Goal: Task Accomplishment & Management: Use online tool/utility

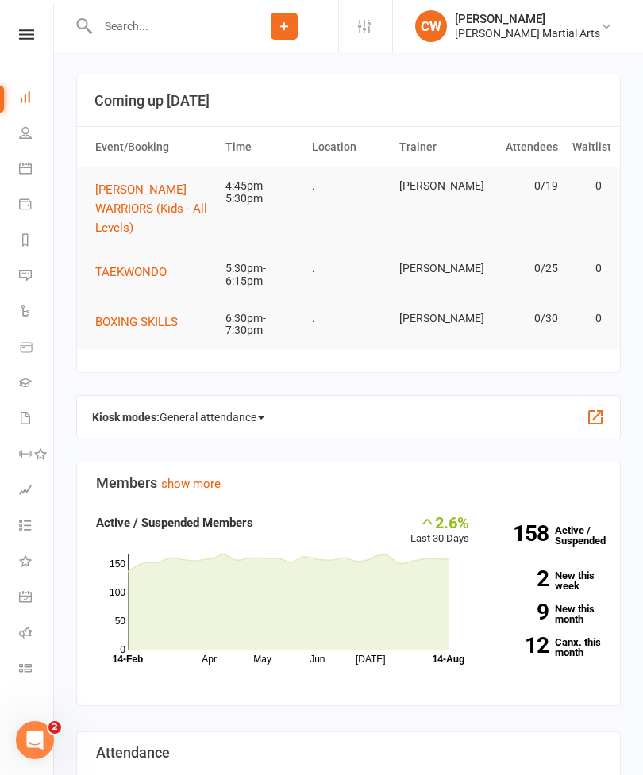
click at [170, 197] on button "[PERSON_NAME] WARRIORS (Kids - All Levels)" at bounding box center [153, 208] width 116 height 57
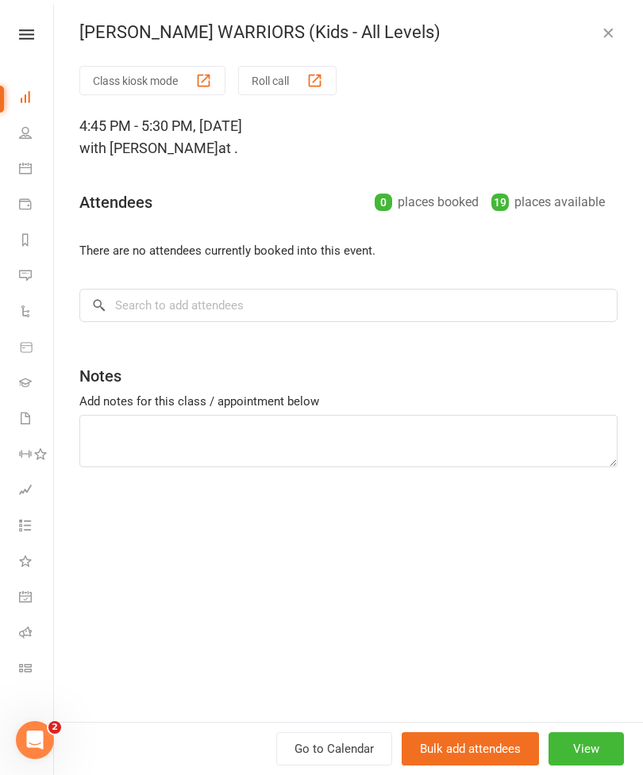
click at [162, 89] on button "Class kiosk mode" at bounding box center [152, 80] width 146 height 29
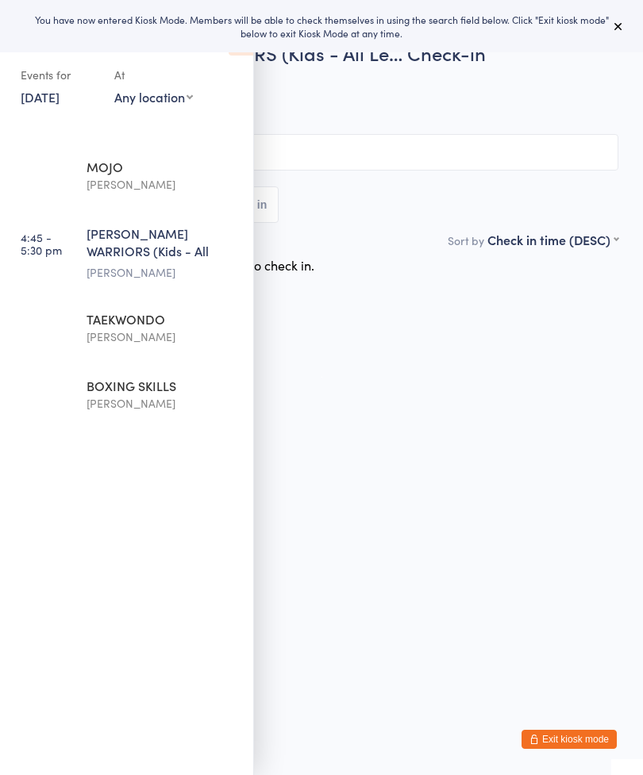
click at [610, 26] on button at bounding box center [618, 26] width 19 height 19
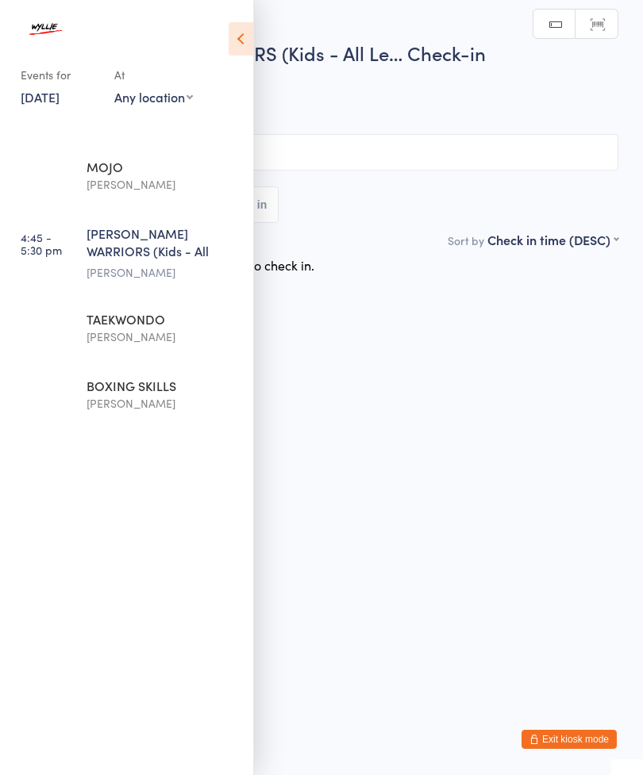
click at [229, 43] on icon at bounding box center [241, 38] width 25 height 33
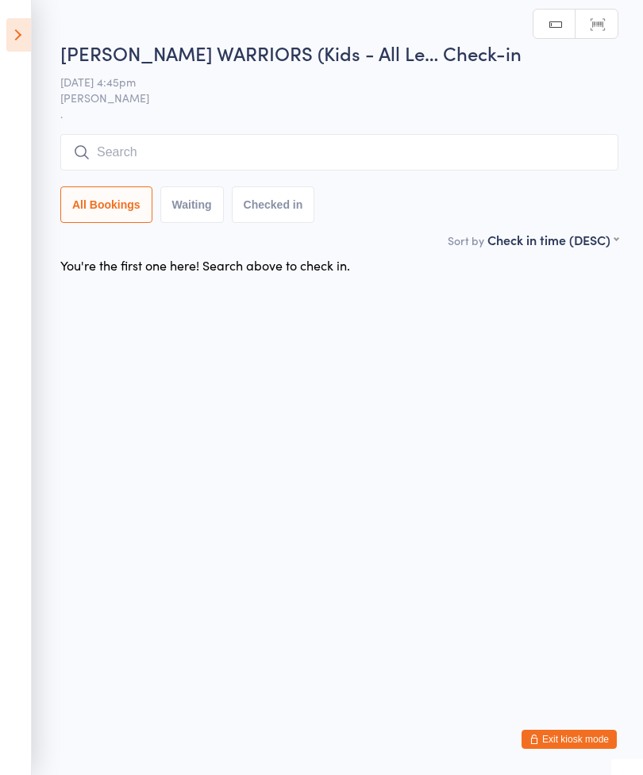
click at [340, 148] on input "search" at bounding box center [339, 152] width 558 height 37
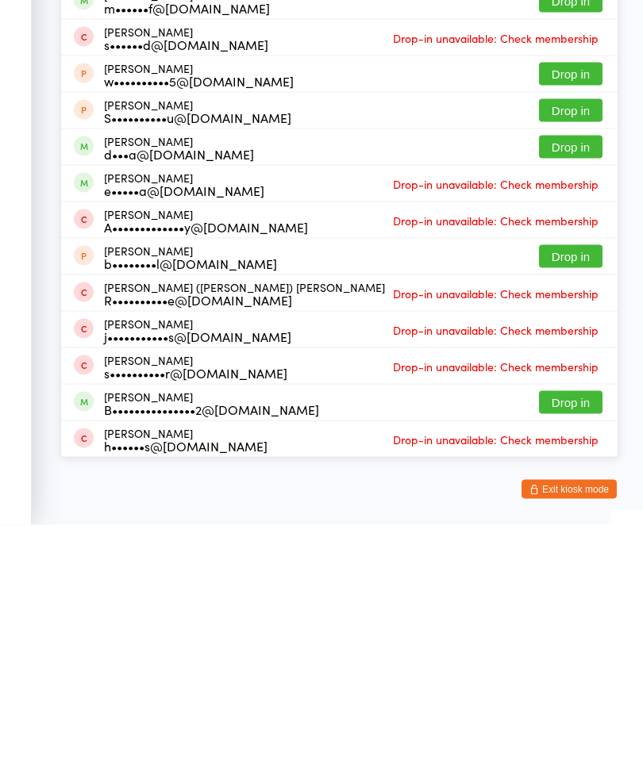
type input "[PERSON_NAME]"
click at [569, 641] on button "Drop in" at bounding box center [571, 652] width 64 height 23
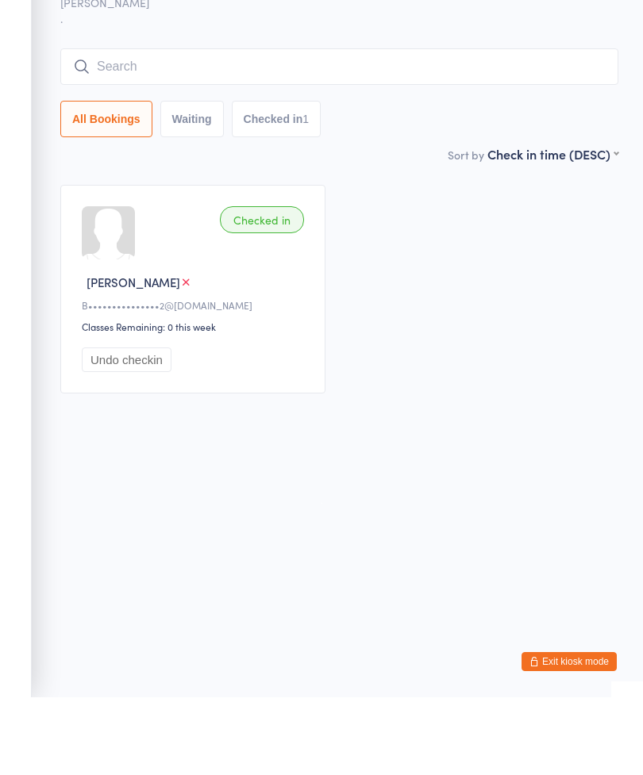
click at [288, 126] on input "search" at bounding box center [339, 144] width 558 height 37
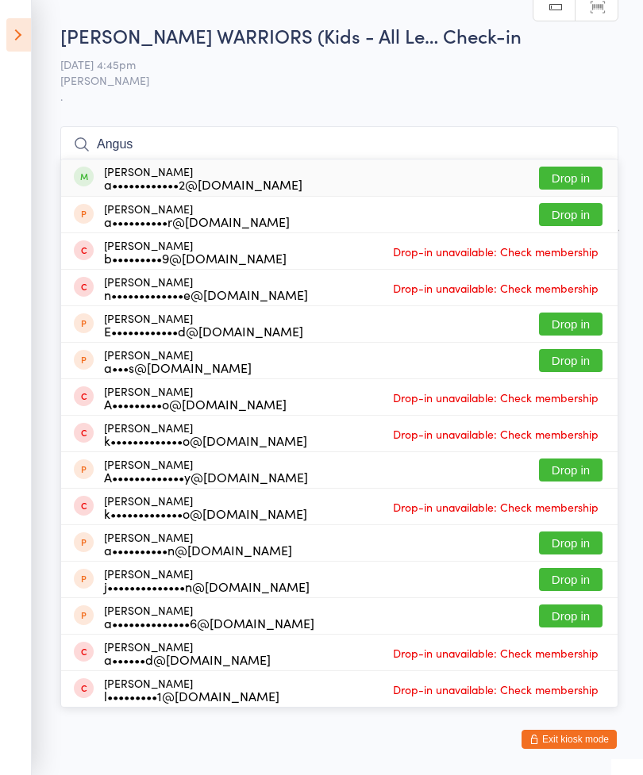
type input "Angus"
click at [590, 184] on button "Drop in" at bounding box center [571, 178] width 64 height 23
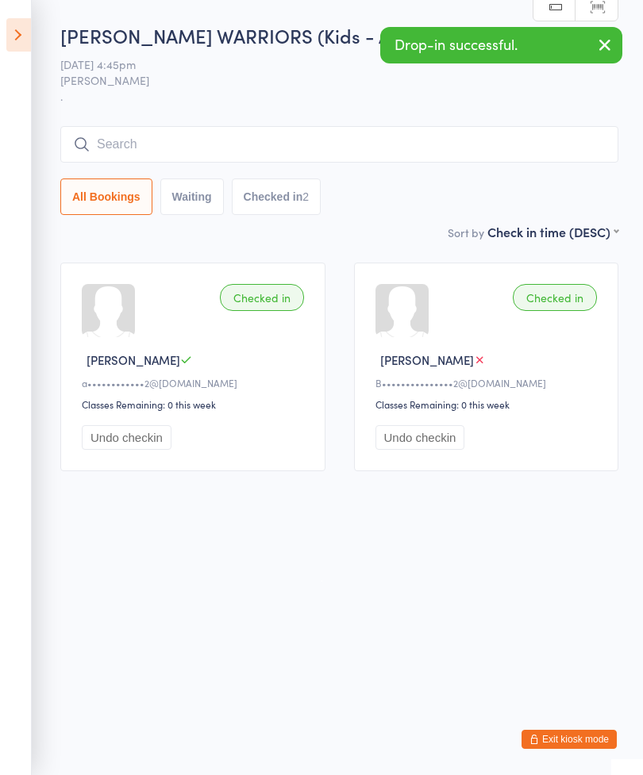
click at [322, 133] on input "search" at bounding box center [339, 144] width 558 height 37
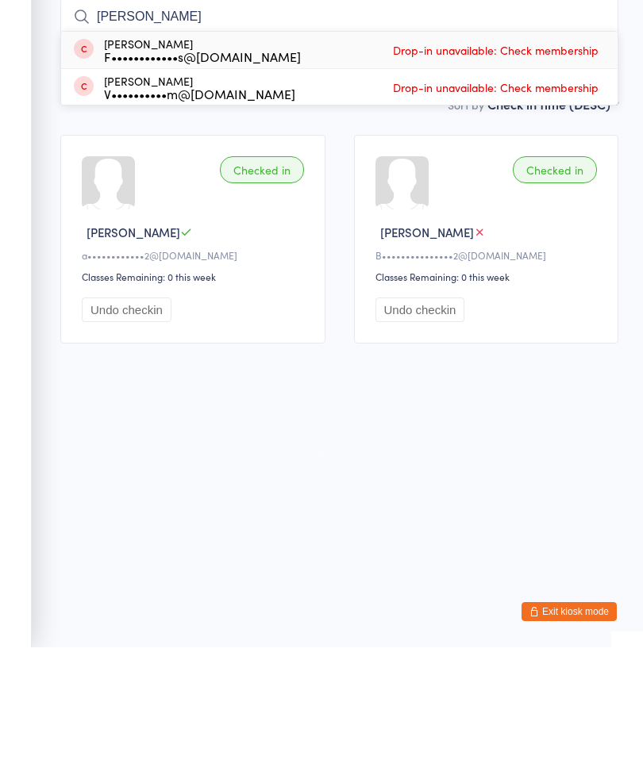
type input "[PERSON_NAME]"
click at [274, 160] on div "[PERSON_NAME] F••••••••••••s@[DOMAIN_NAME] Drop-in unavailable: Check membership" at bounding box center [339, 178] width 556 height 37
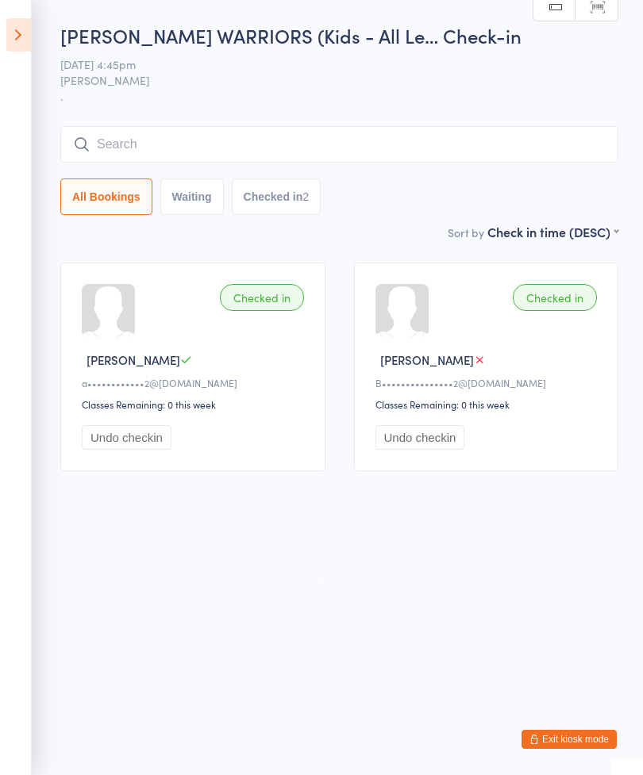
click at [315, 131] on input "search" at bounding box center [339, 144] width 558 height 37
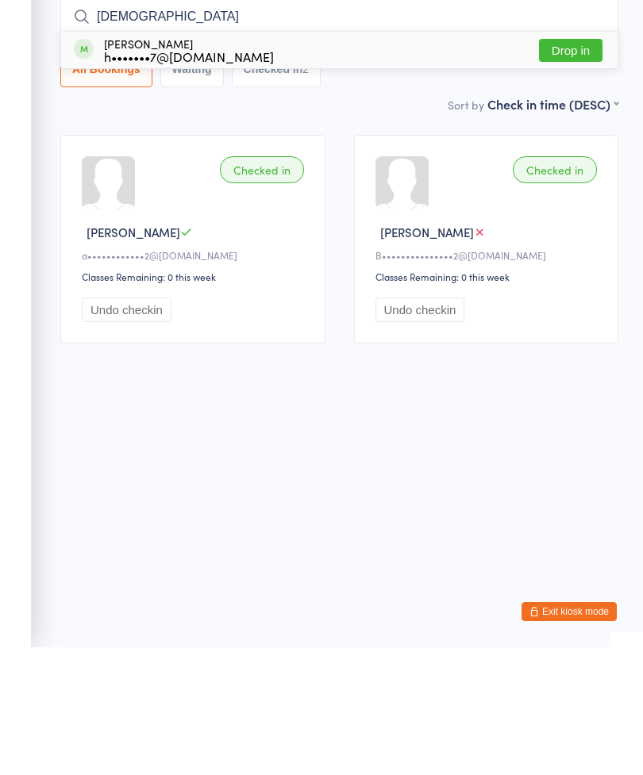
type input "[DEMOGRAPHIC_DATA]"
click at [581, 167] on button "Drop in" at bounding box center [571, 178] width 64 height 23
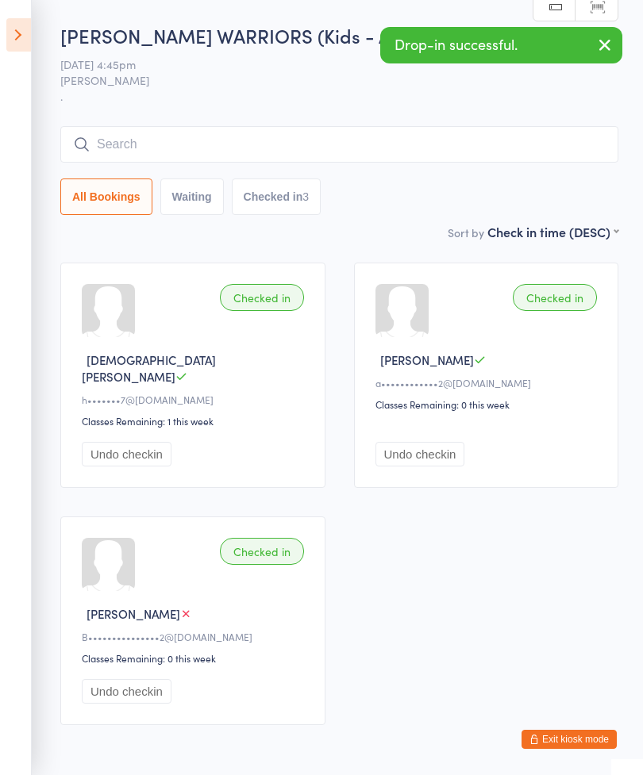
click at [284, 146] on input "search" at bounding box center [339, 144] width 558 height 37
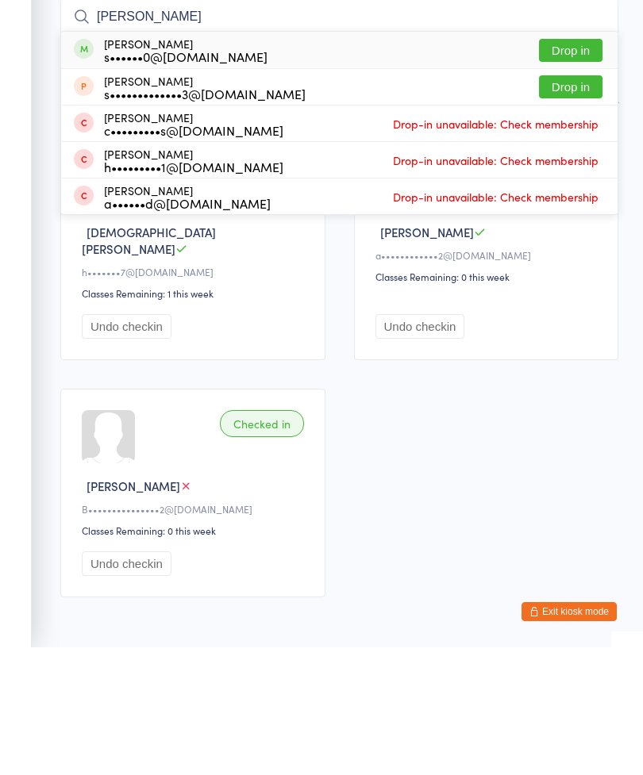
type input "[PERSON_NAME]"
click at [584, 167] on button "Drop in" at bounding box center [571, 178] width 64 height 23
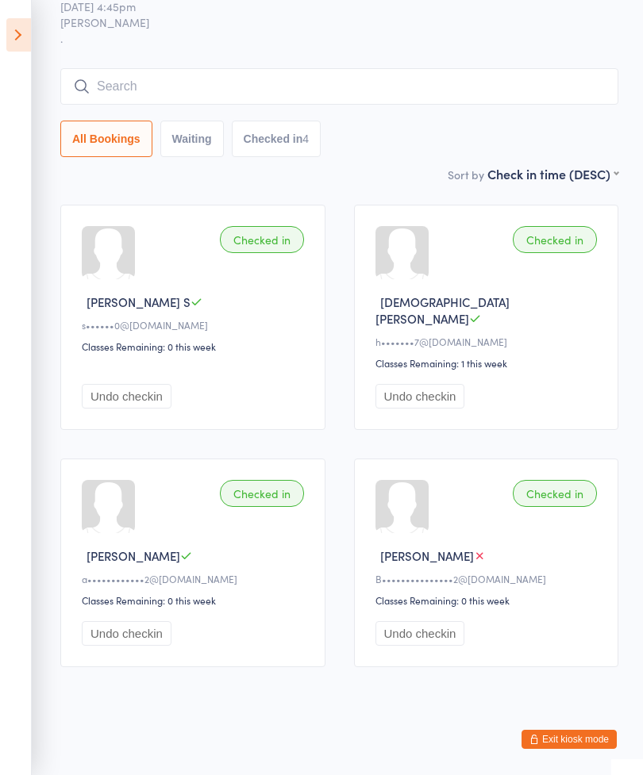
click at [22, 29] on icon at bounding box center [18, 34] width 25 height 33
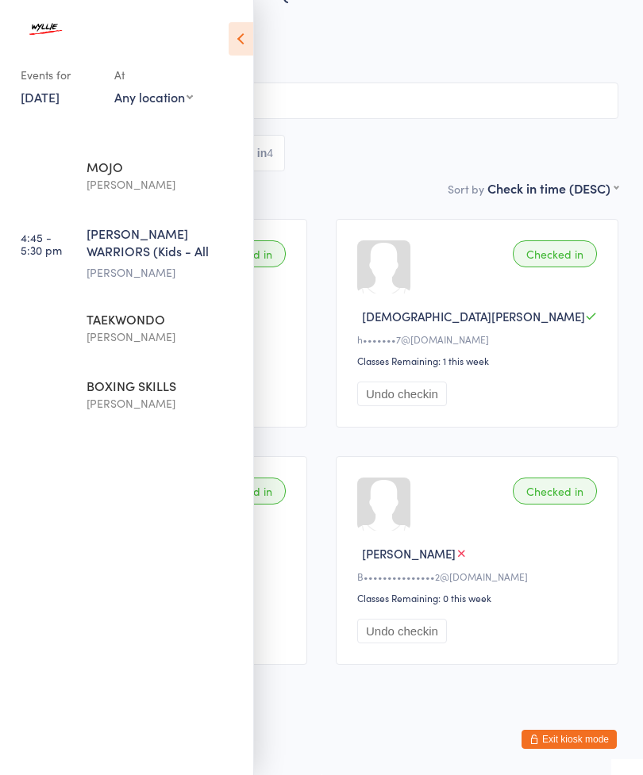
click at [113, 337] on div "[PERSON_NAME]" at bounding box center [163, 337] width 153 height 18
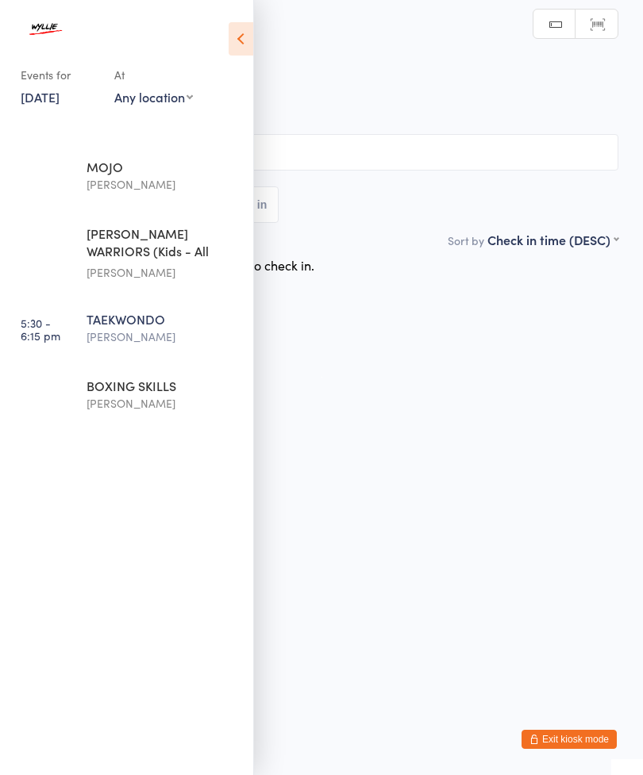
click at [229, 36] on icon at bounding box center [241, 38] width 25 height 33
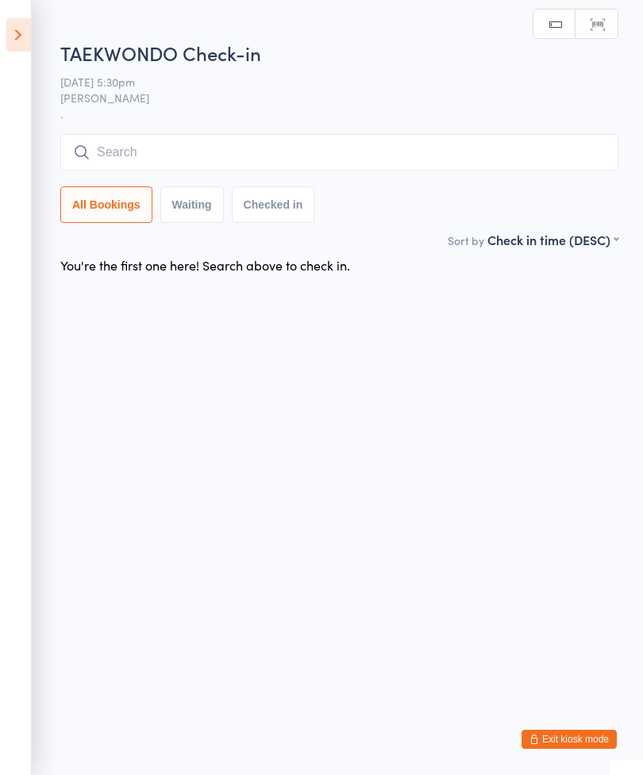
click at [388, 148] on input "search" at bounding box center [339, 152] width 558 height 37
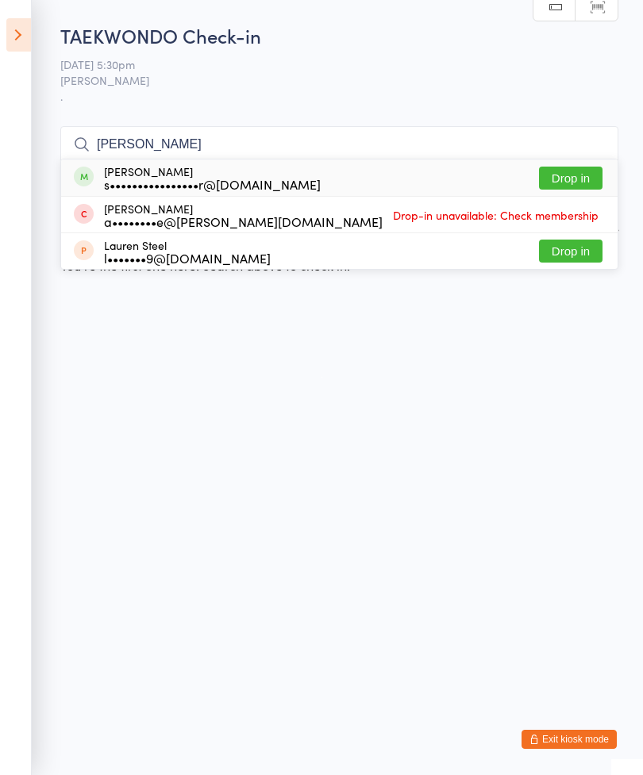
type input "[PERSON_NAME]"
click at [590, 187] on button "Drop in" at bounding box center [571, 178] width 64 height 23
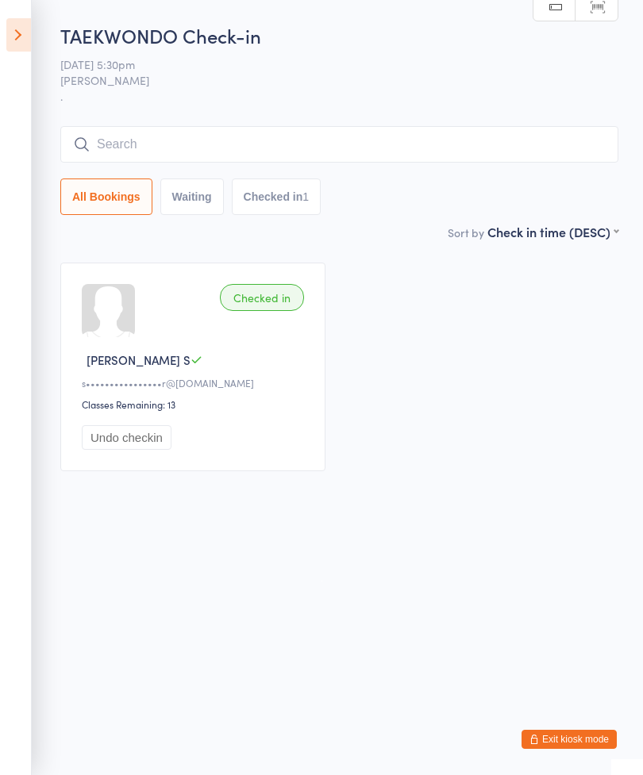
click at [236, 146] on input "search" at bounding box center [339, 144] width 558 height 37
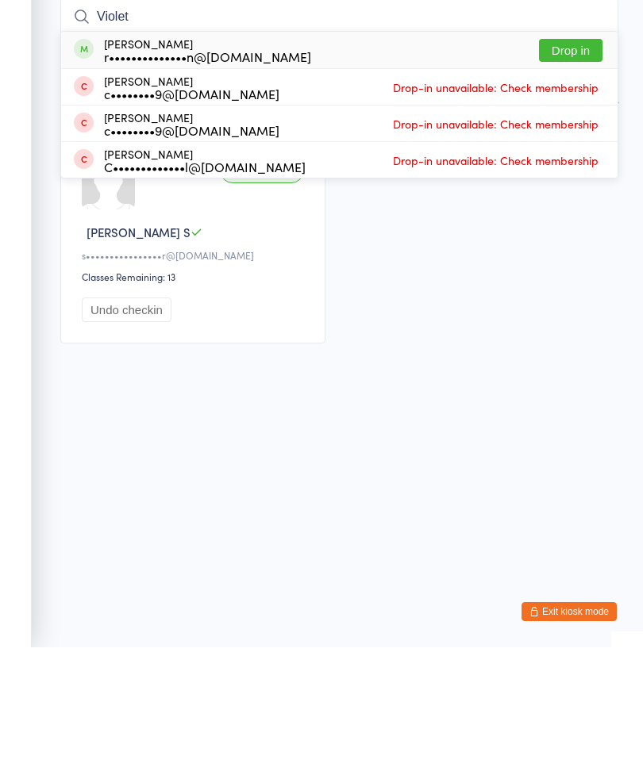
type input "Violet"
click at [583, 167] on button "Drop in" at bounding box center [571, 178] width 64 height 23
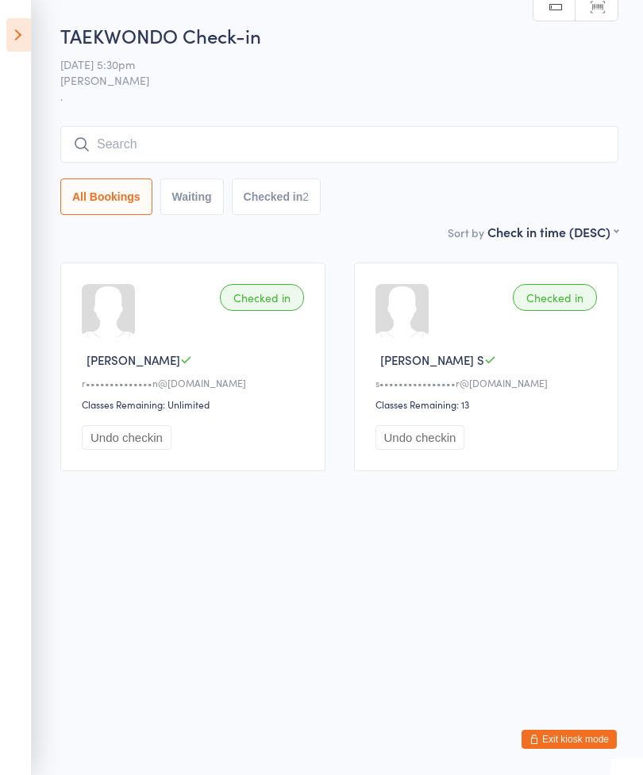
click at [156, 142] on input "search" at bounding box center [339, 144] width 558 height 37
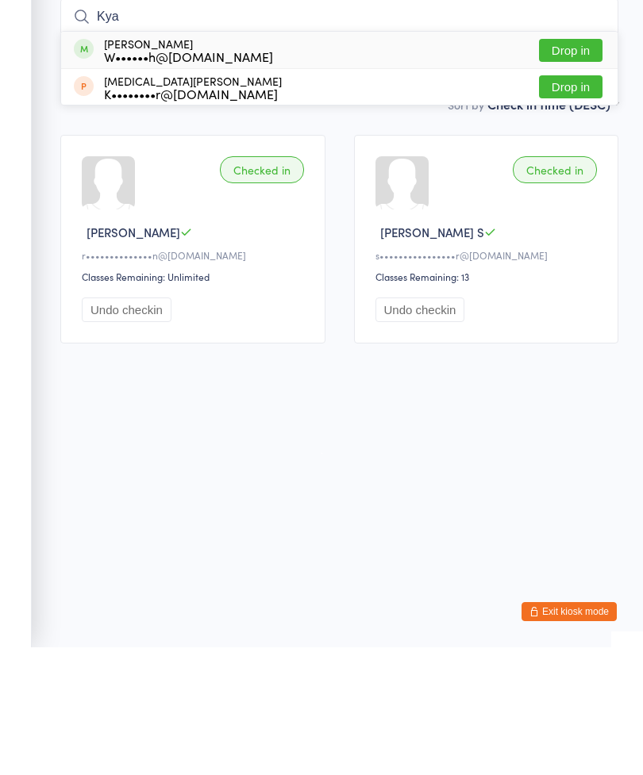
type input "Kya"
click at [187, 178] on div "W••••••h@[DOMAIN_NAME]" at bounding box center [188, 184] width 169 height 13
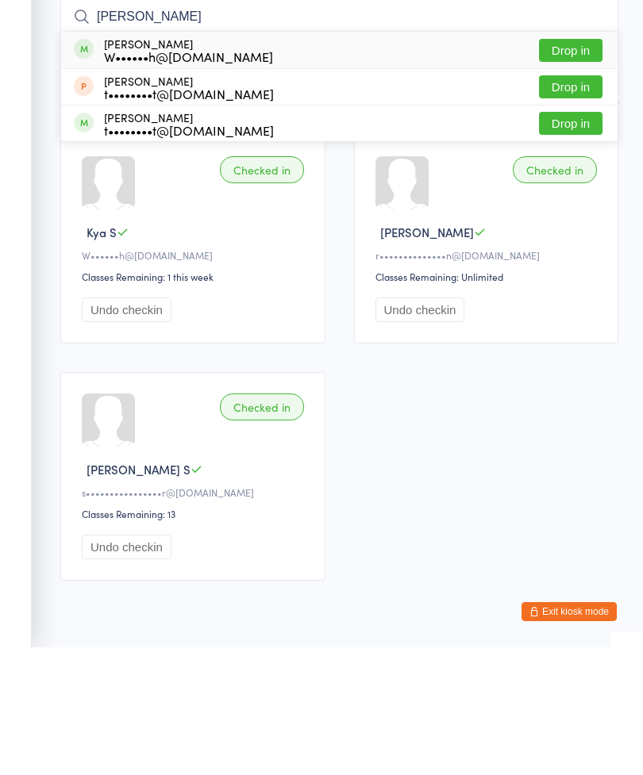
type input "[PERSON_NAME]"
click at [571, 167] on button "Drop in" at bounding box center [571, 178] width 64 height 23
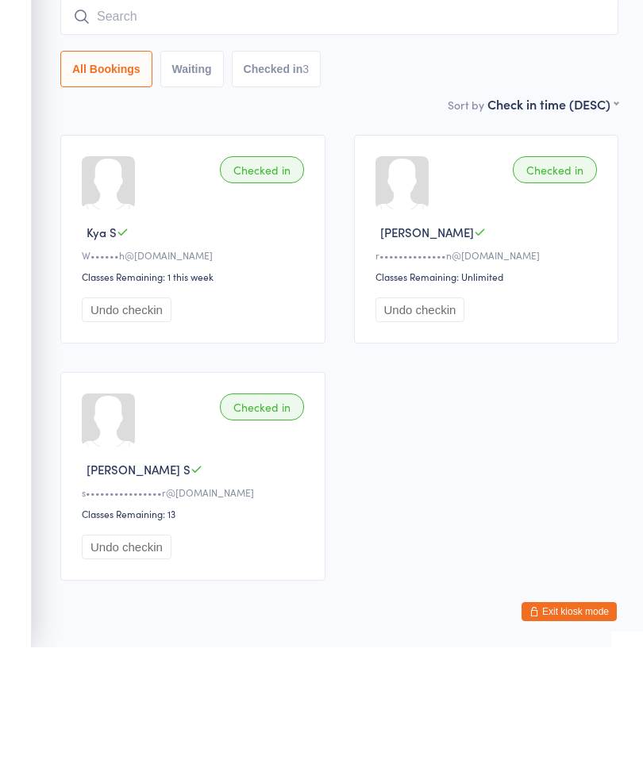
scroll to position [58, 0]
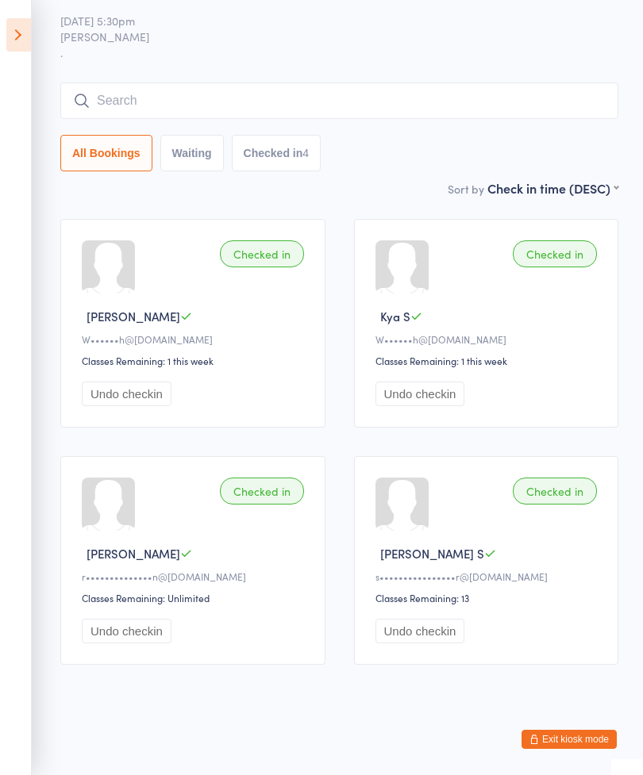
click at [75, 83] on input "search" at bounding box center [339, 101] width 558 height 37
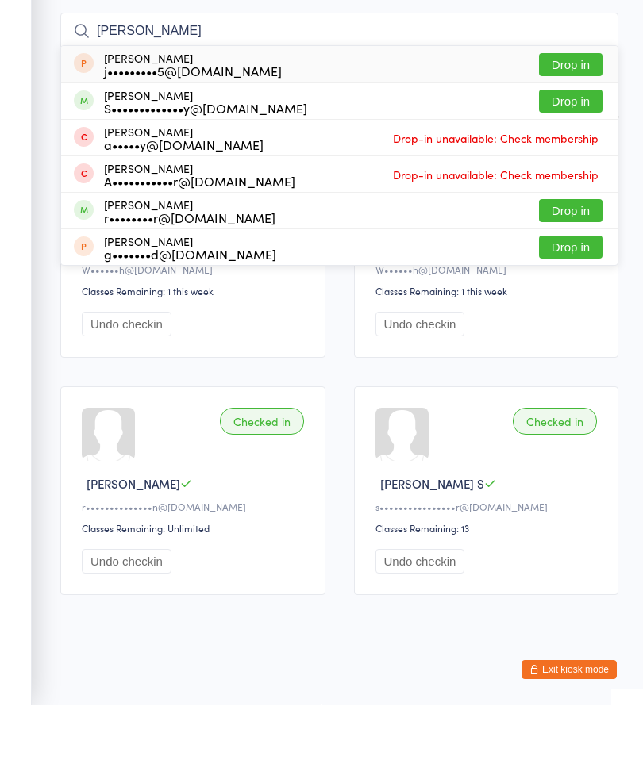
type input "[PERSON_NAME]"
click at [573, 269] on button "Drop in" at bounding box center [571, 280] width 64 height 23
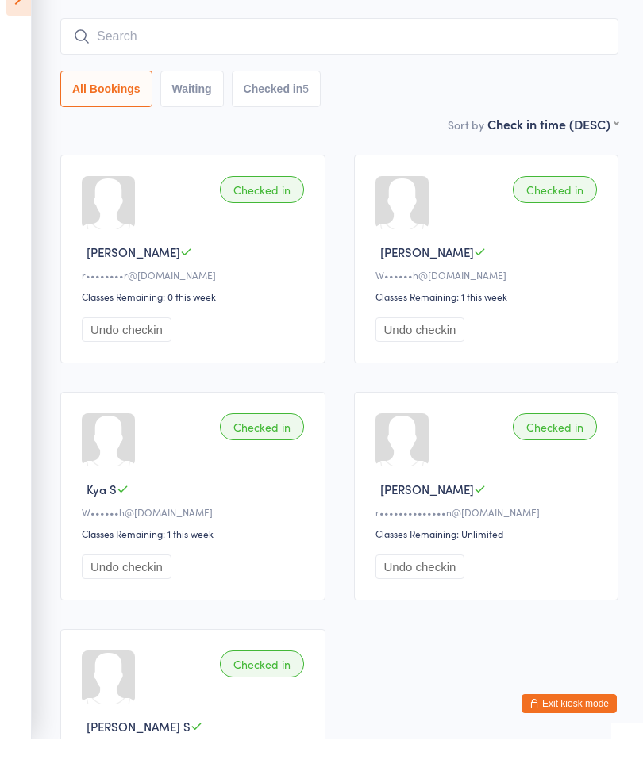
scroll to position [0, 0]
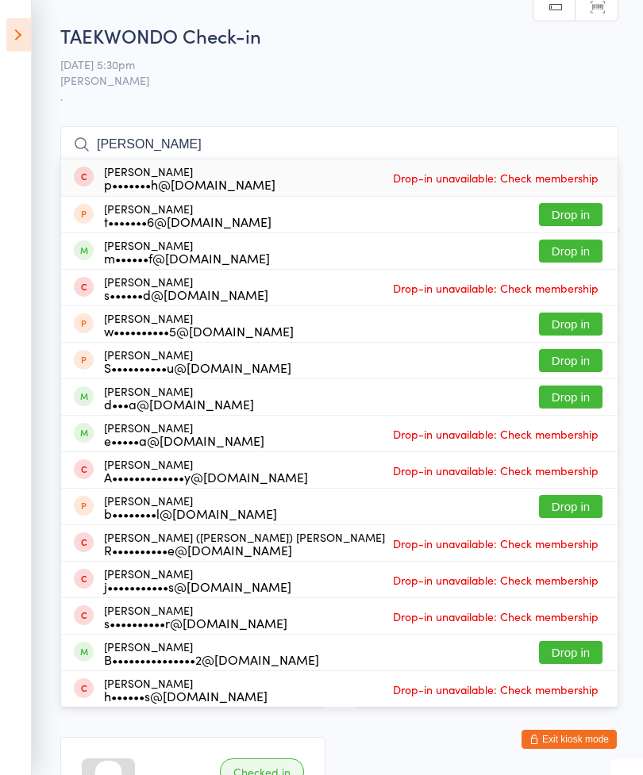
type input "[PERSON_NAME]"
click at [595, 263] on button "Drop in" at bounding box center [571, 251] width 64 height 23
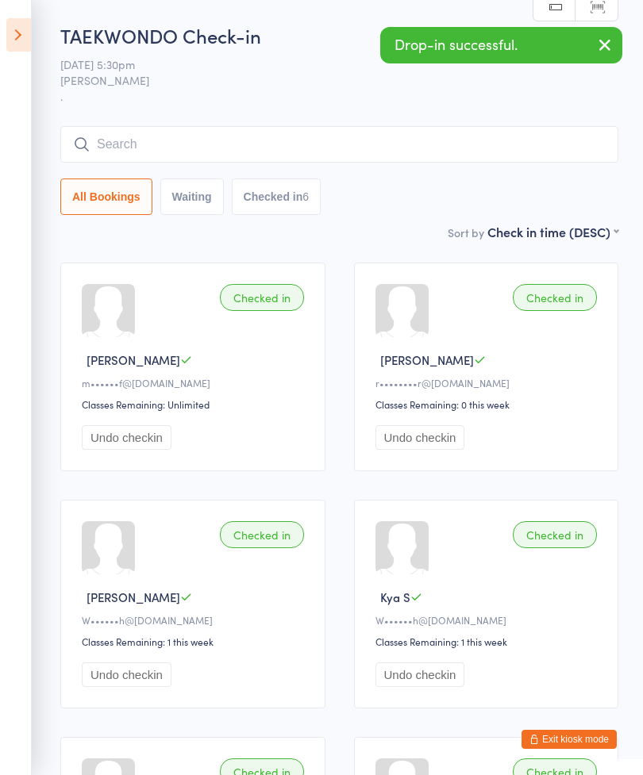
click at [241, 147] on input "search" at bounding box center [339, 144] width 558 height 37
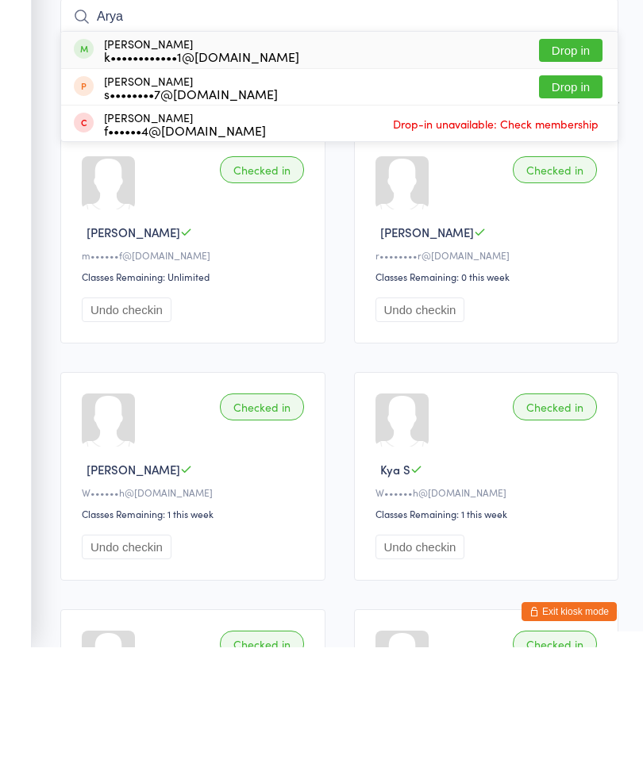
type input "Arya"
click at [598, 167] on button "Drop in" at bounding box center [571, 178] width 64 height 23
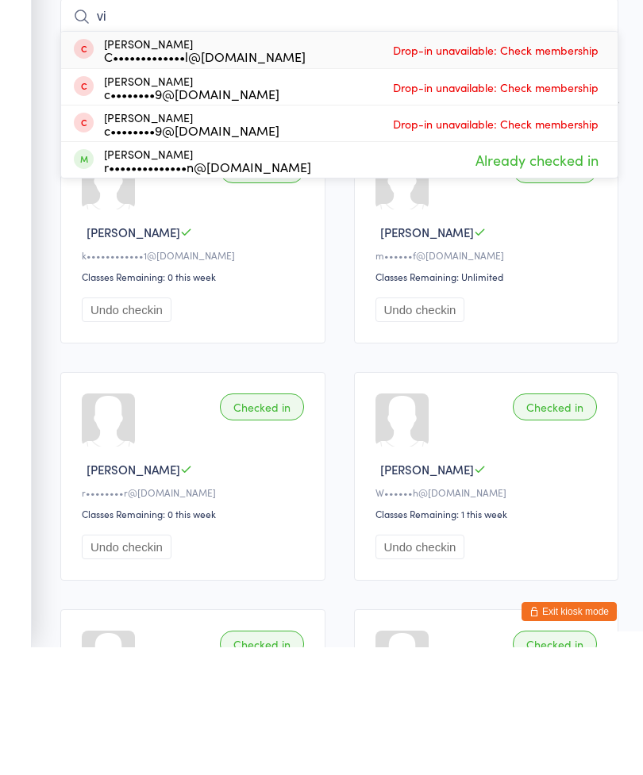
type input "v"
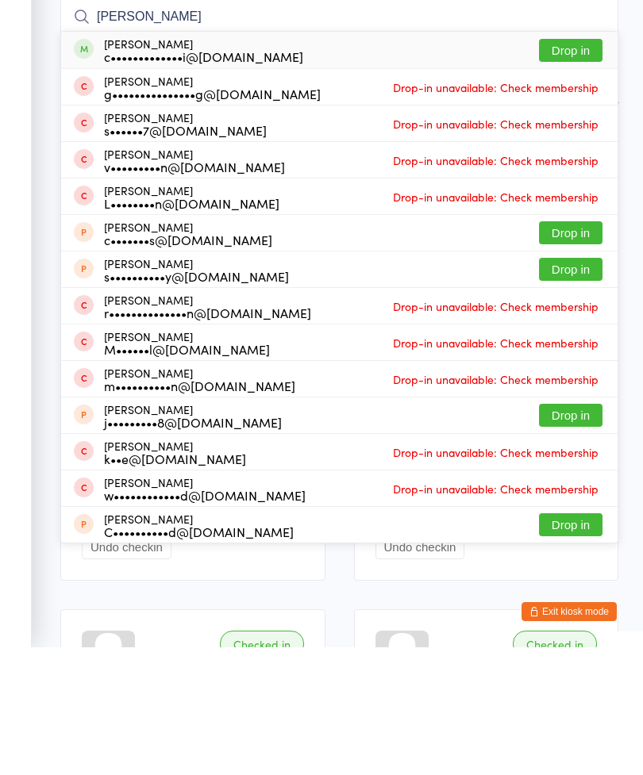
type input "[PERSON_NAME]"
click at [583, 167] on button "Drop in" at bounding box center [571, 178] width 64 height 23
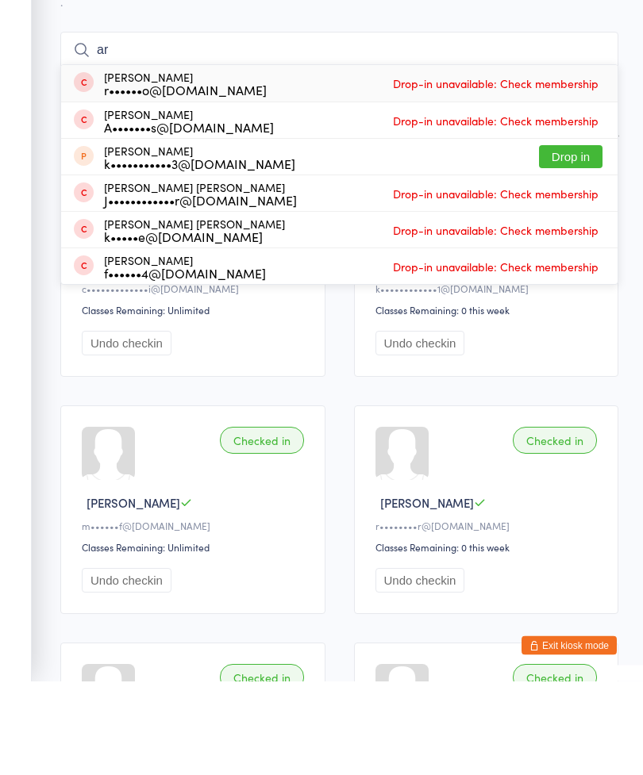
type input "a"
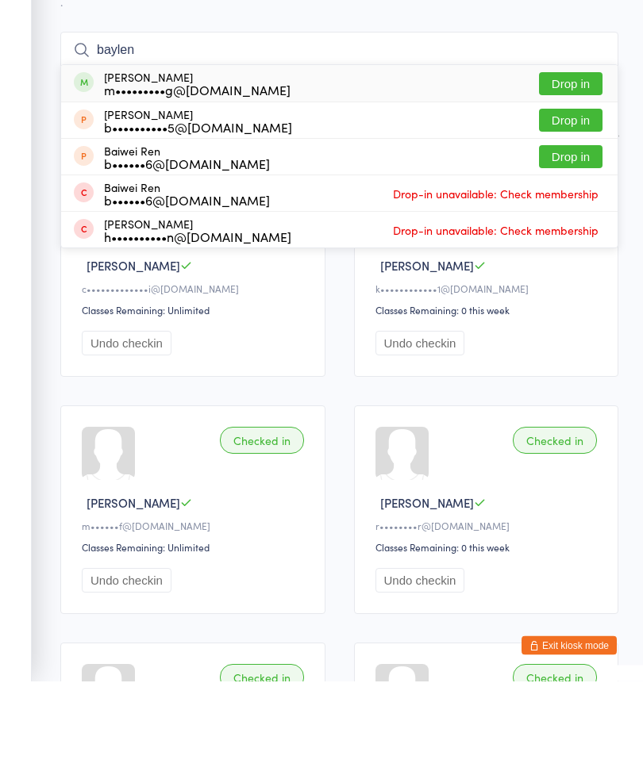
type input "baylen"
click at [585, 167] on button "Drop in" at bounding box center [571, 178] width 64 height 23
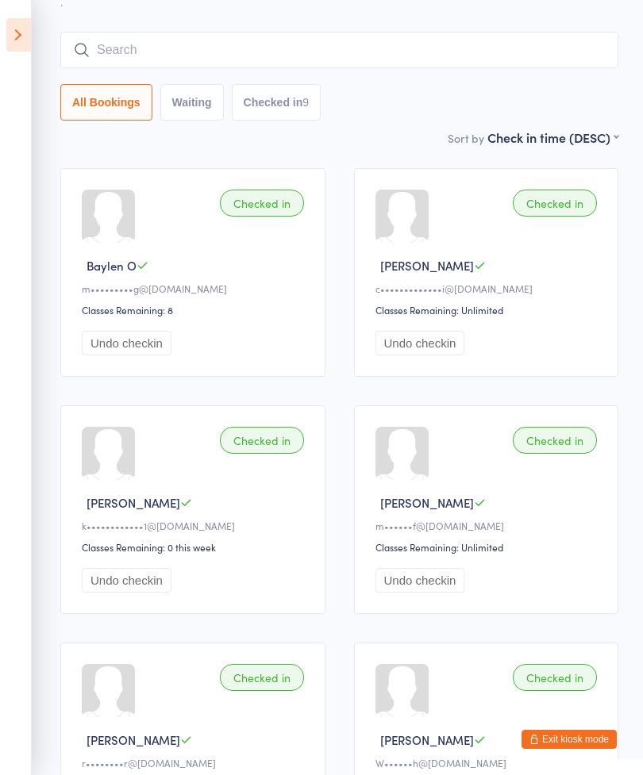
click at [276, 46] on input "search" at bounding box center [339, 50] width 558 height 37
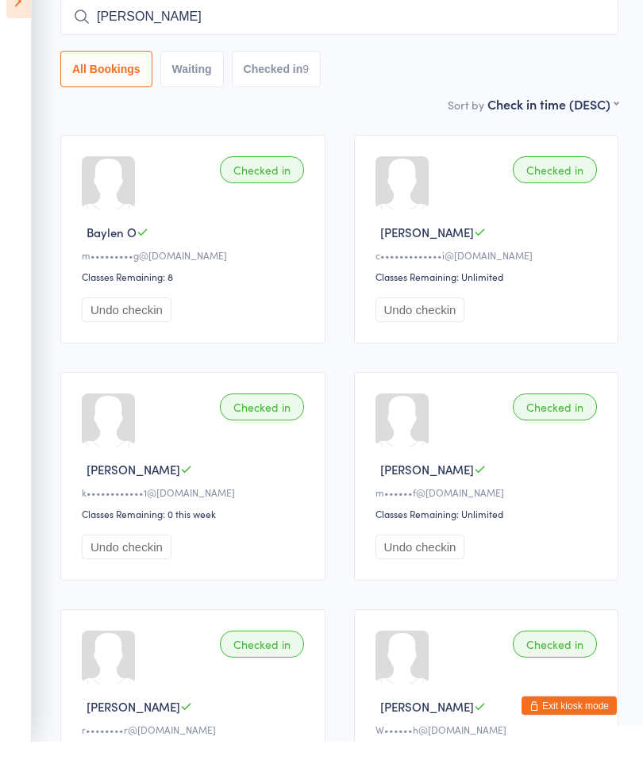
type input "J"
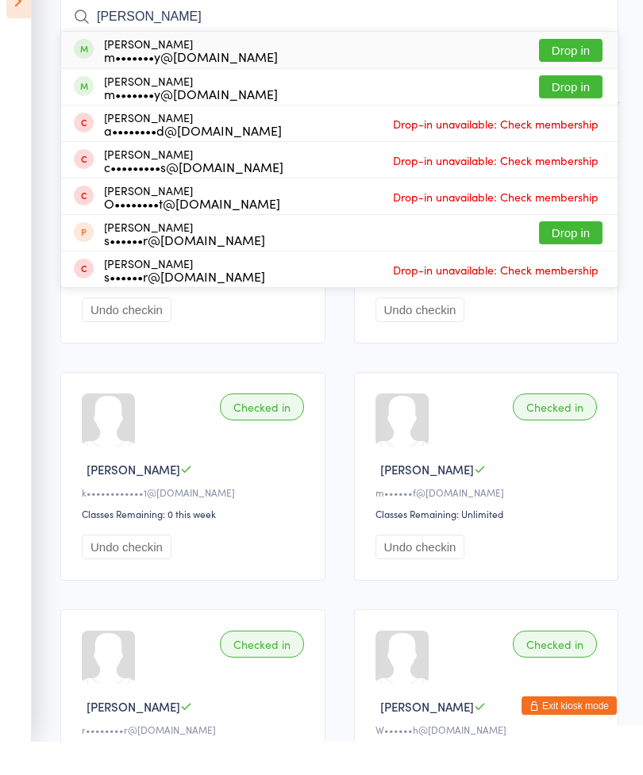
type input "[PERSON_NAME]"
click at [565, 73] on button "Drop in" at bounding box center [571, 84] width 64 height 23
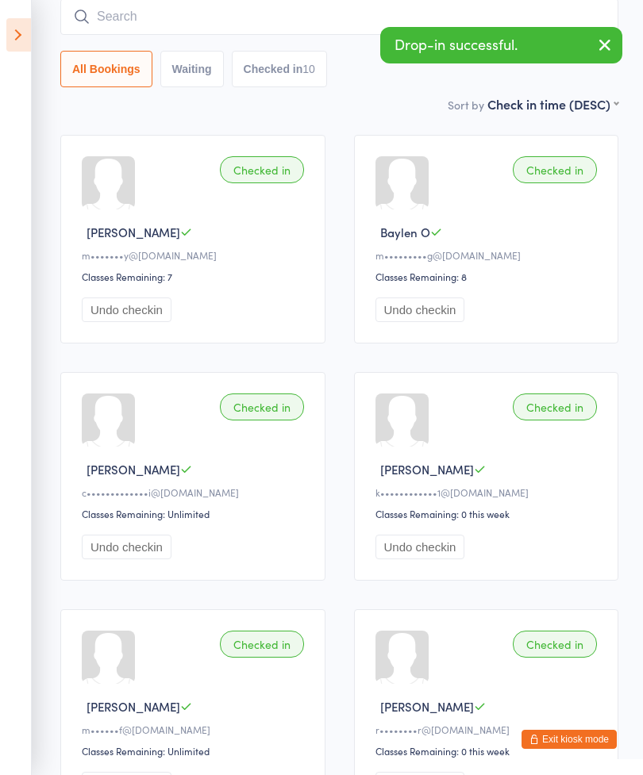
click at [239, 30] on input "search" at bounding box center [339, 16] width 558 height 37
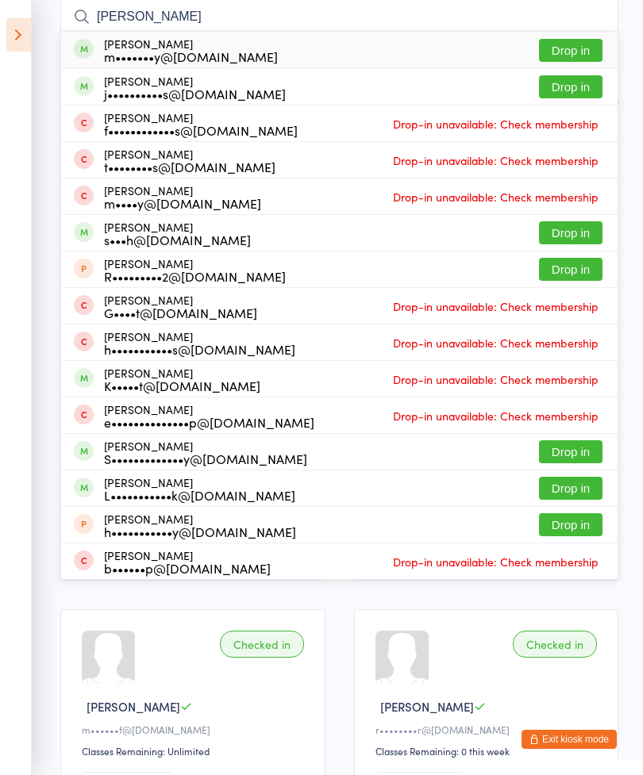
type input "[PERSON_NAME]"
click at [592, 48] on button "Drop in" at bounding box center [571, 50] width 64 height 23
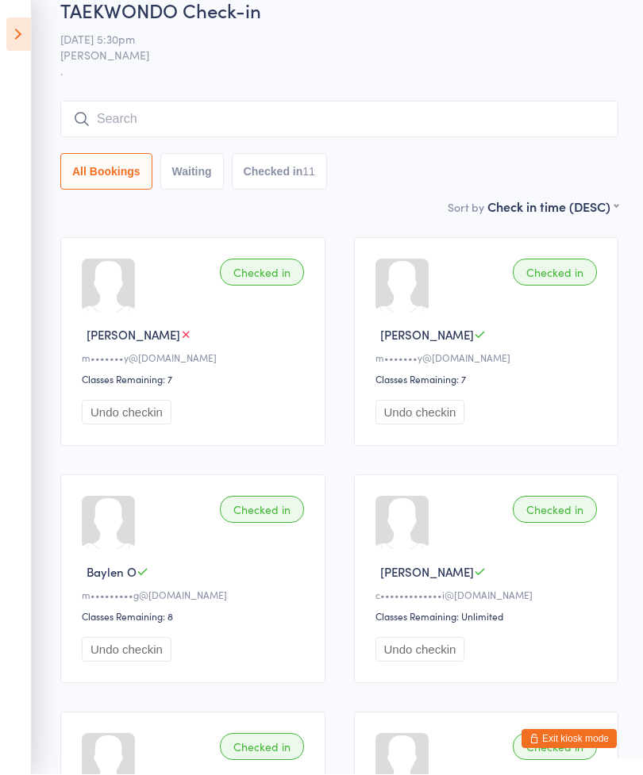
scroll to position [25, 0]
click at [0, 15] on aside "Events for [DATE] [DATE] [DATE] Sun Mon Tue Wed Thu Fri Sat 31 27 28 29 30 31 0…" at bounding box center [16, 387] width 32 height 775
click at [8, 28] on icon at bounding box center [18, 34] width 25 height 33
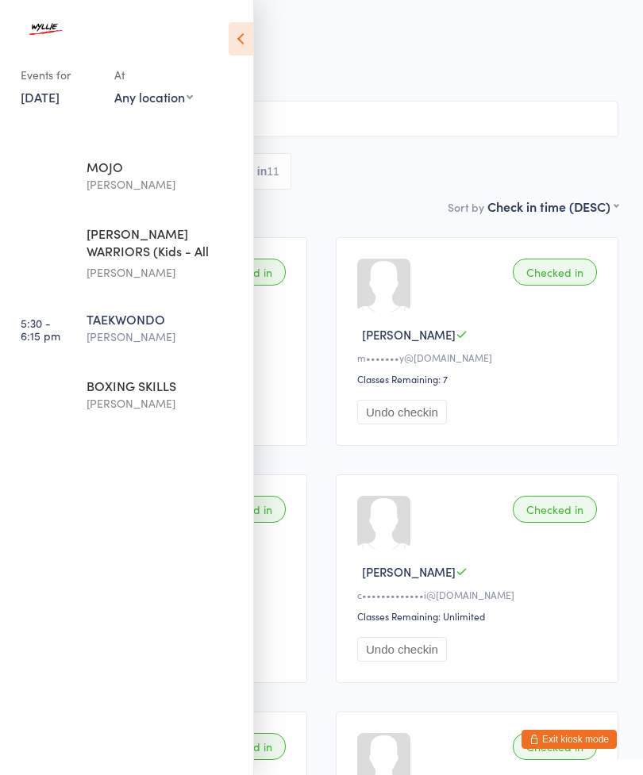
click at [104, 394] on div "BOXING SKILLS" at bounding box center [163, 385] width 153 height 17
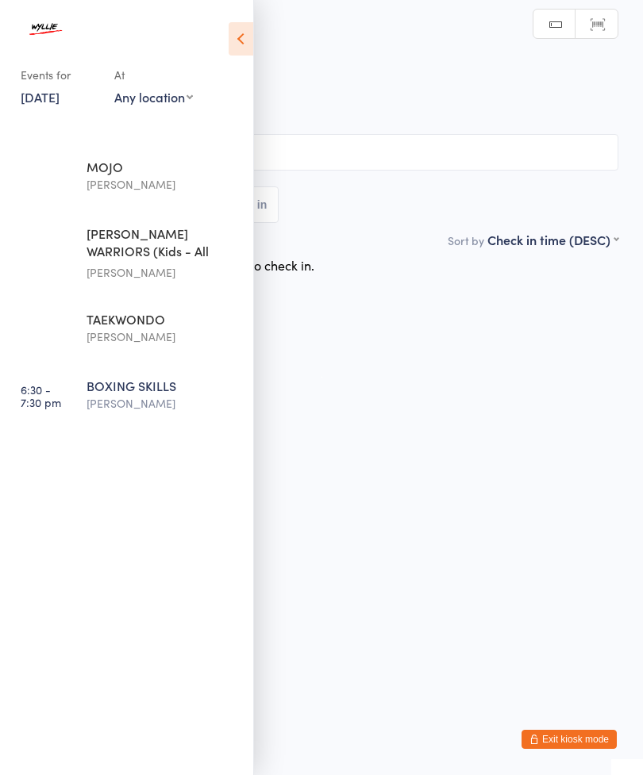
click at [213, 43] on div at bounding box center [119, 33] width 197 height 32
click at [252, 32] on icon at bounding box center [241, 38] width 25 height 33
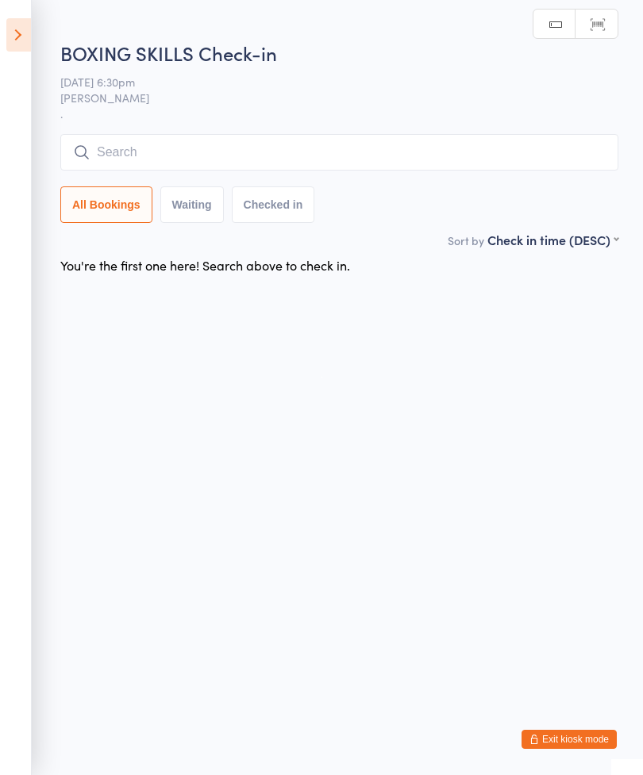
click at [239, 165] on input "search" at bounding box center [339, 152] width 558 height 37
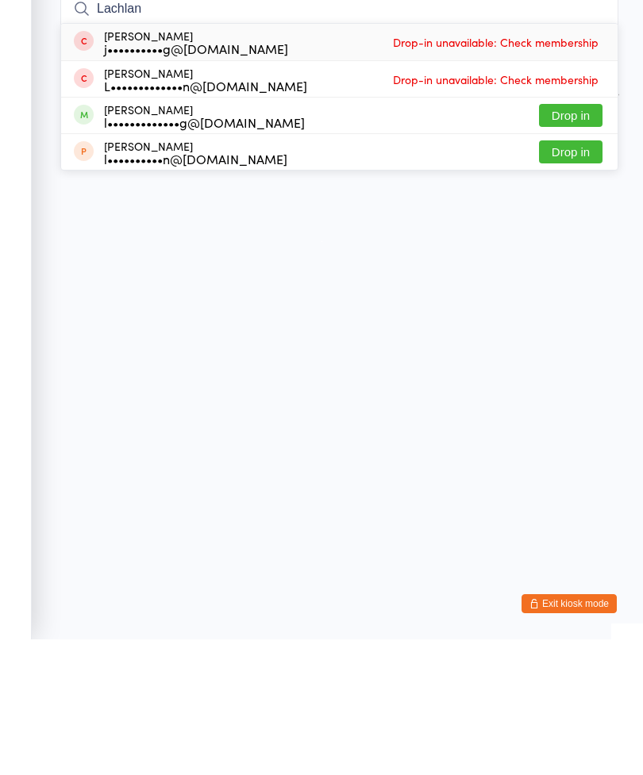
click at [57, 89] on ui-view "BOXING SKILLS Check-in [DATE] 6:30pm [PERSON_NAME] . Manual search Scanner inpu…" at bounding box center [321, 152] width 643 height 260
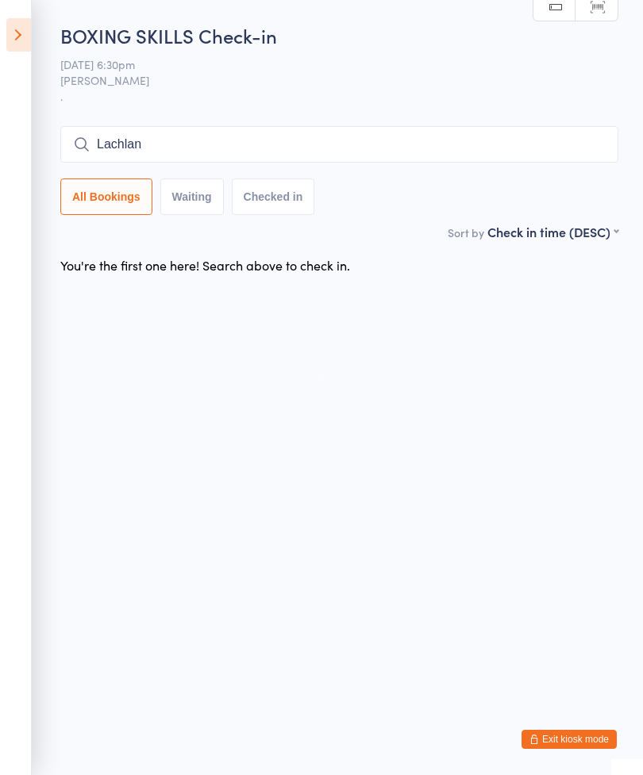
click at [239, 148] on input "Lachlan" at bounding box center [339, 144] width 558 height 37
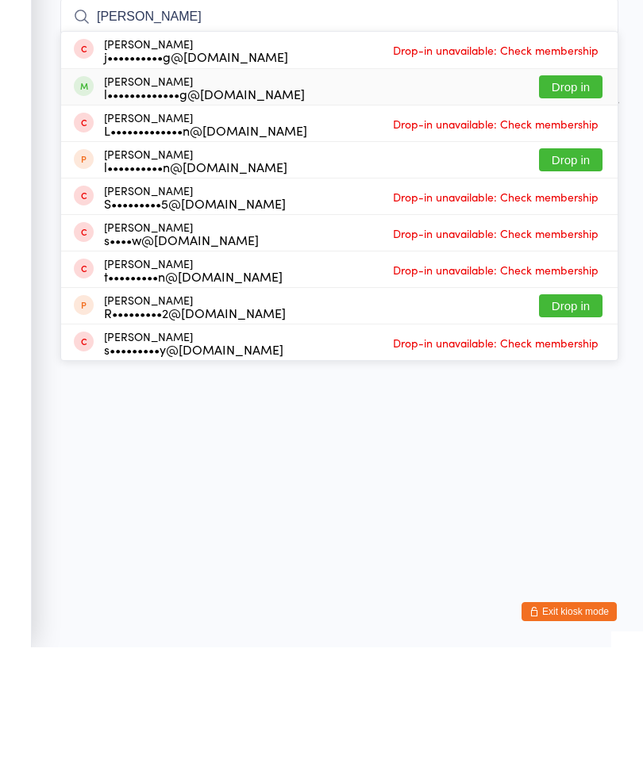
type input "[PERSON_NAME]"
click at [564, 203] on button "Drop in" at bounding box center [571, 214] width 64 height 23
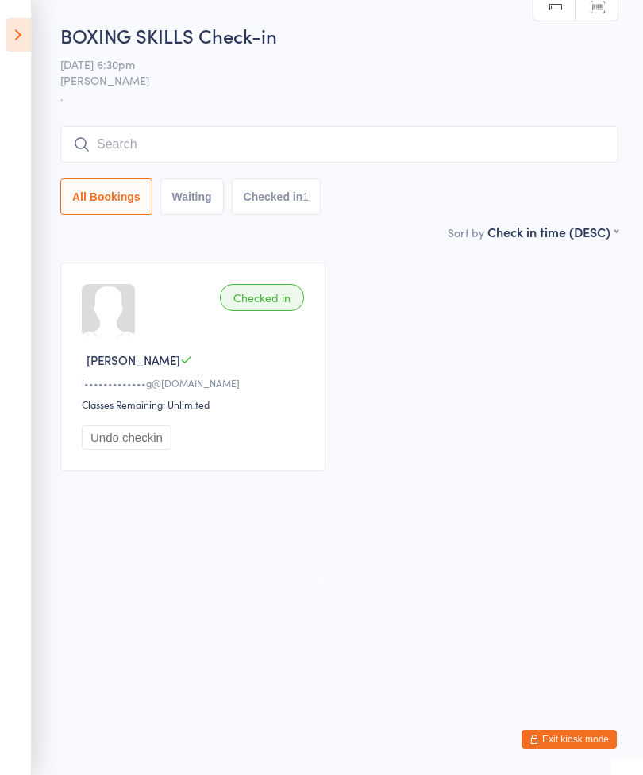
click at [262, 144] on input "search" at bounding box center [339, 144] width 558 height 37
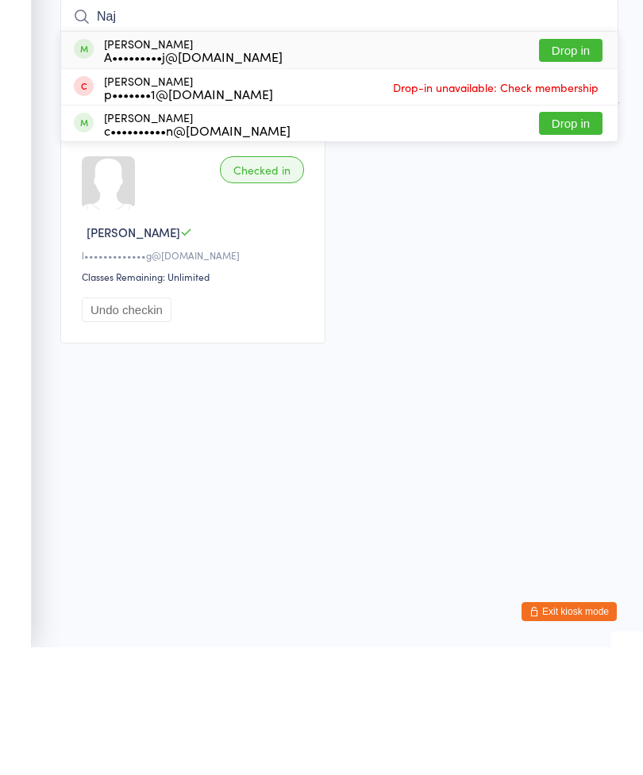
type input "Naj"
click at [306, 160] on div "[PERSON_NAME] A•••••••••j@[DOMAIN_NAME] Drop in" at bounding box center [339, 178] width 556 height 37
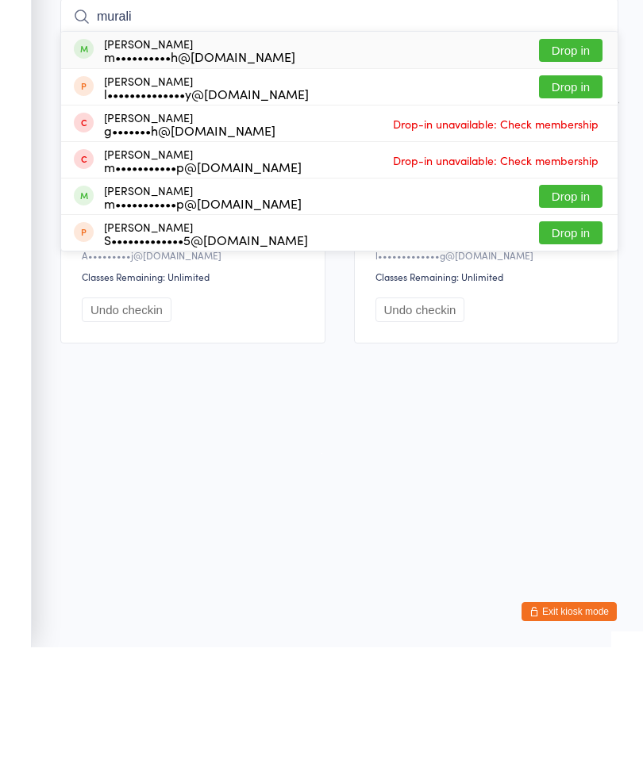
type input "murali"
click at [555, 167] on button "Drop in" at bounding box center [571, 178] width 64 height 23
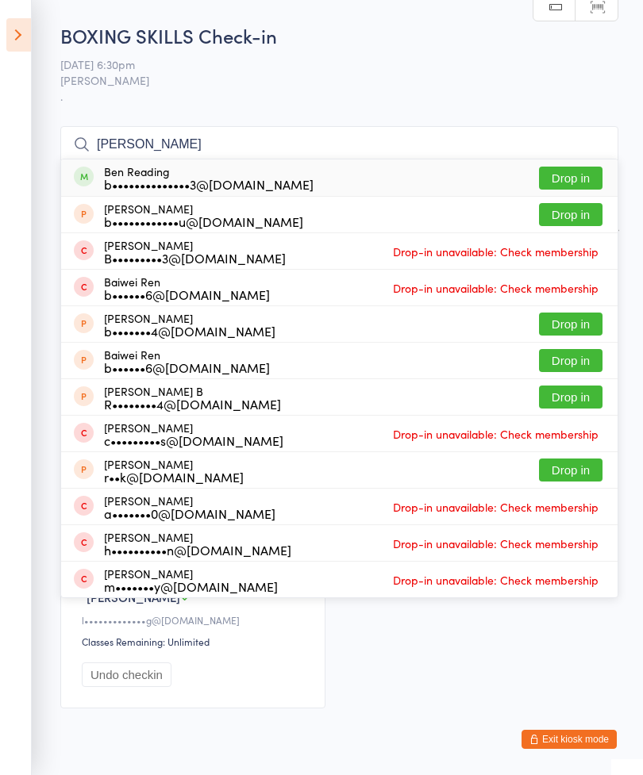
type input "[PERSON_NAME]"
click at [565, 186] on button "Drop in" at bounding box center [571, 178] width 64 height 23
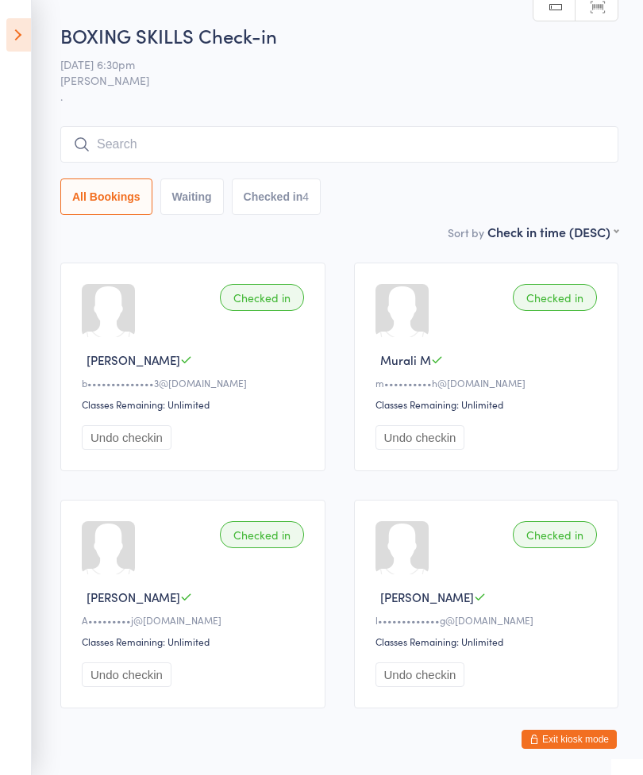
click at [144, 163] on input "search" at bounding box center [339, 144] width 558 height 37
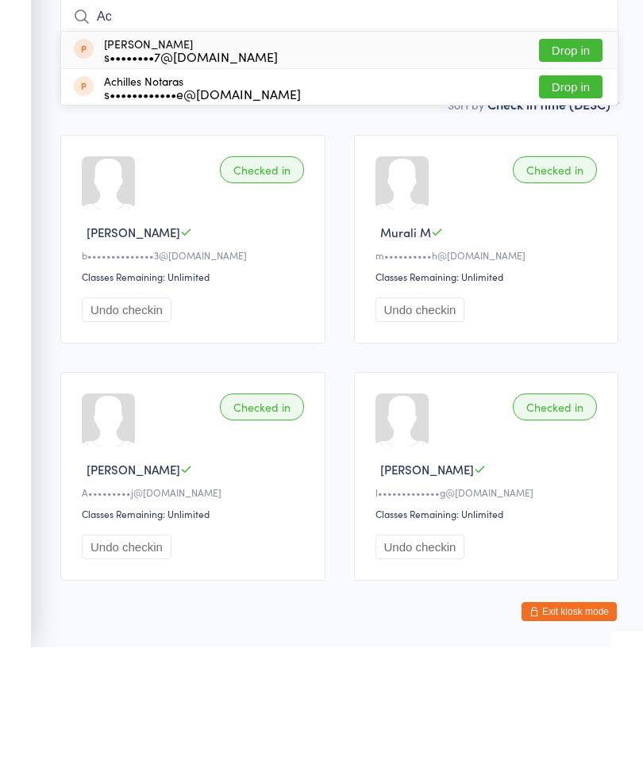
type input "A"
